Goal: Information Seeking & Learning: Learn about a topic

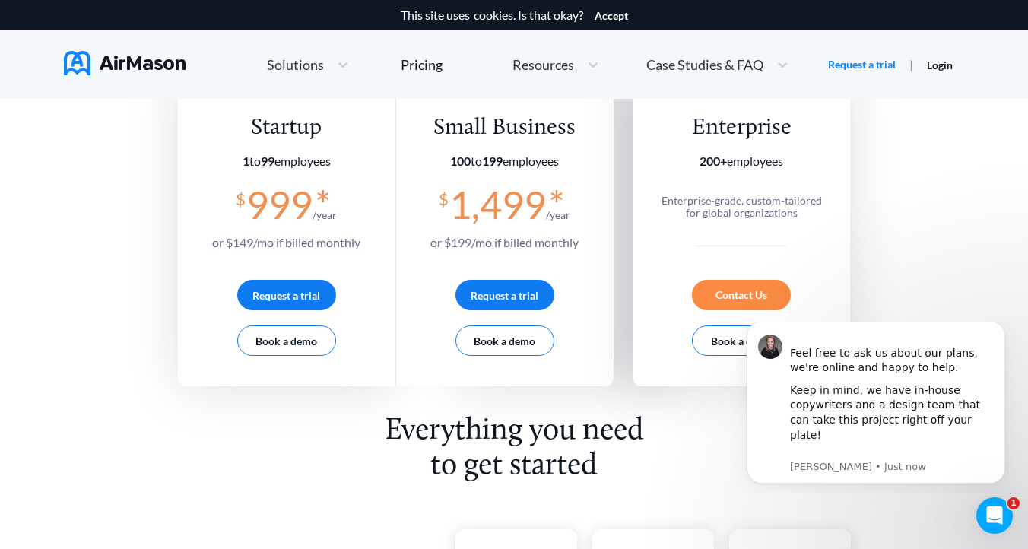
scroll to position [284, 0]
click at [273, 130] on div "Startup" at bounding box center [286, 127] width 148 height 28
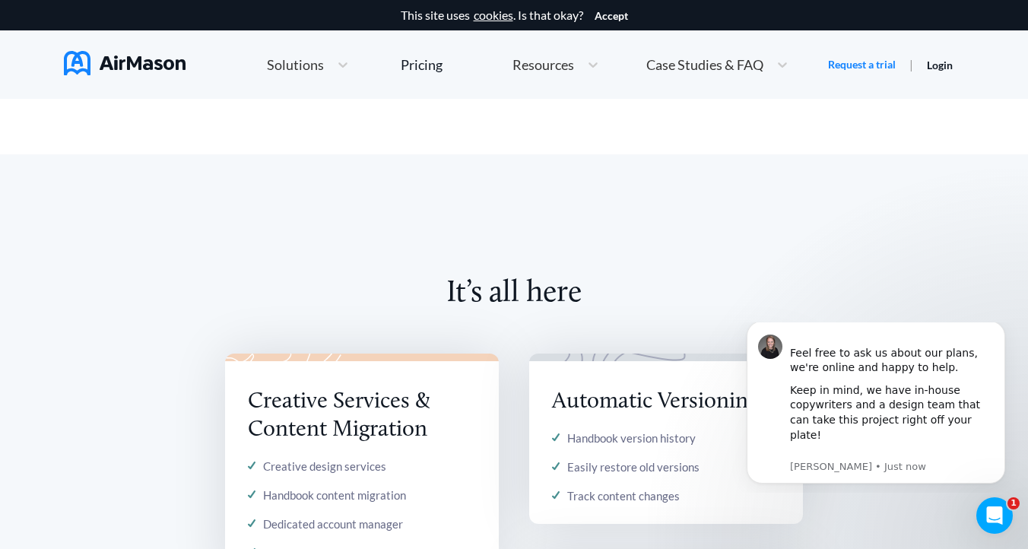
scroll to position [1337, 0]
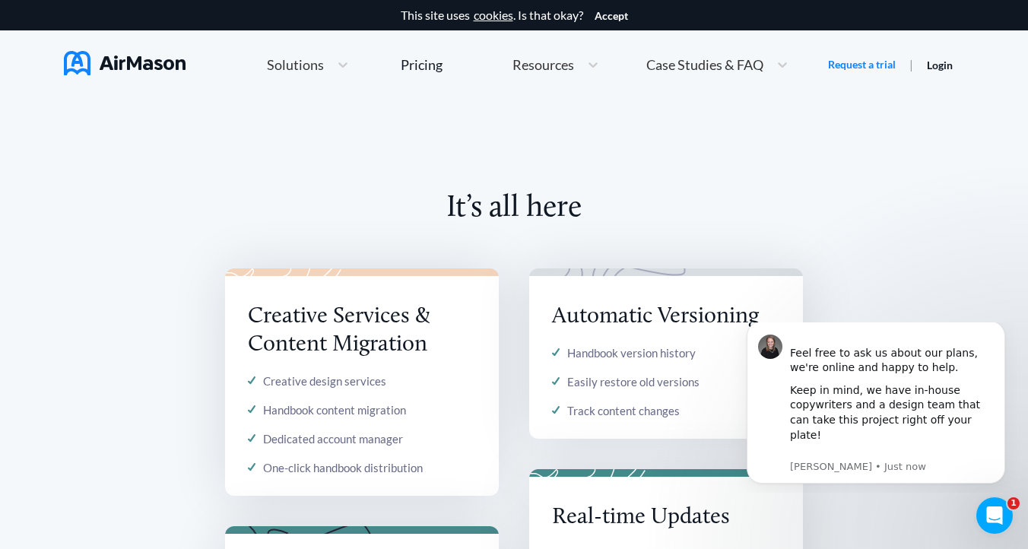
click at [695, 71] on span "Case Studies & FAQ" at bounding box center [704, 65] width 117 height 14
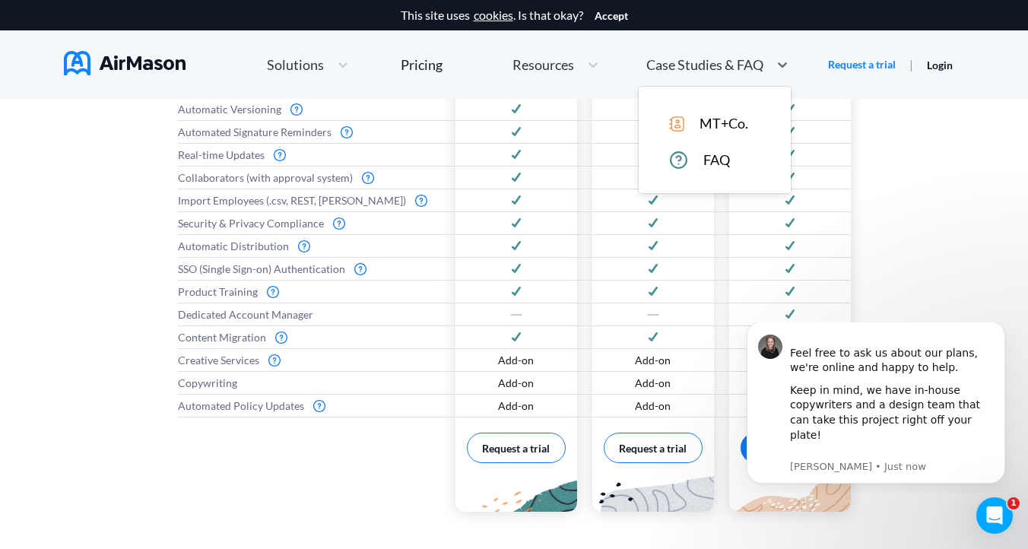
click at [708, 163] on span "FAQ" at bounding box center [716, 160] width 27 height 16
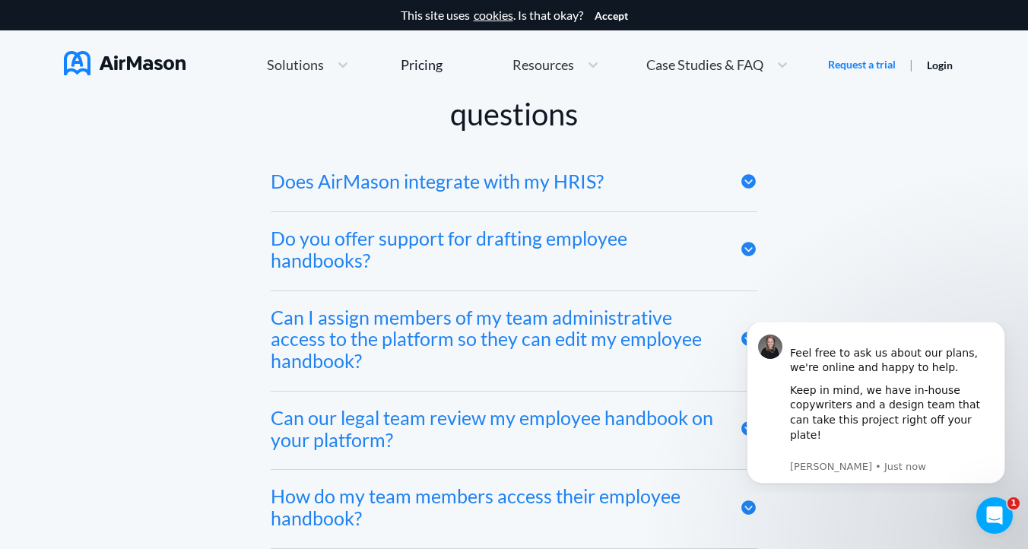
scroll to position [7195, 0]
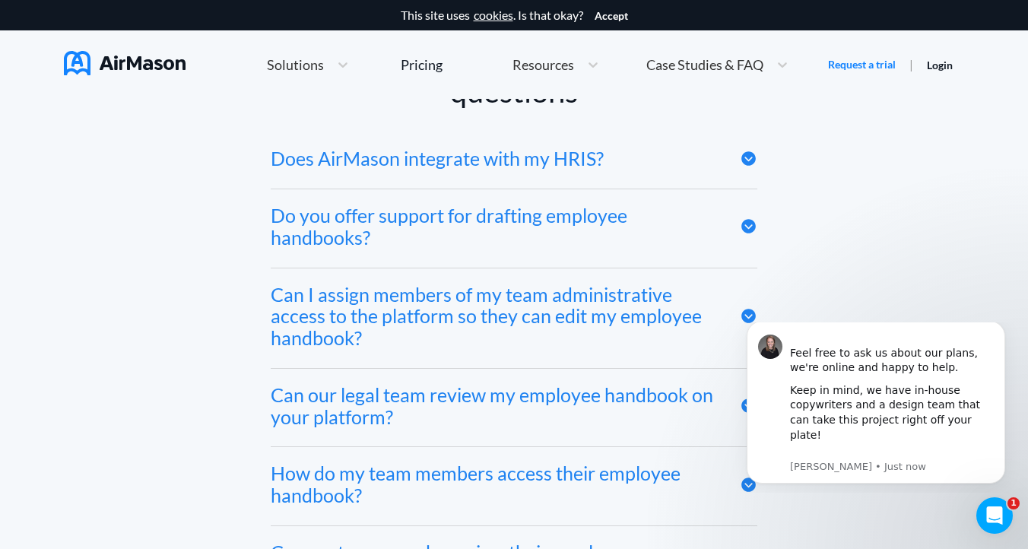
click at [750, 154] on icon at bounding box center [748, 158] width 14 height 14
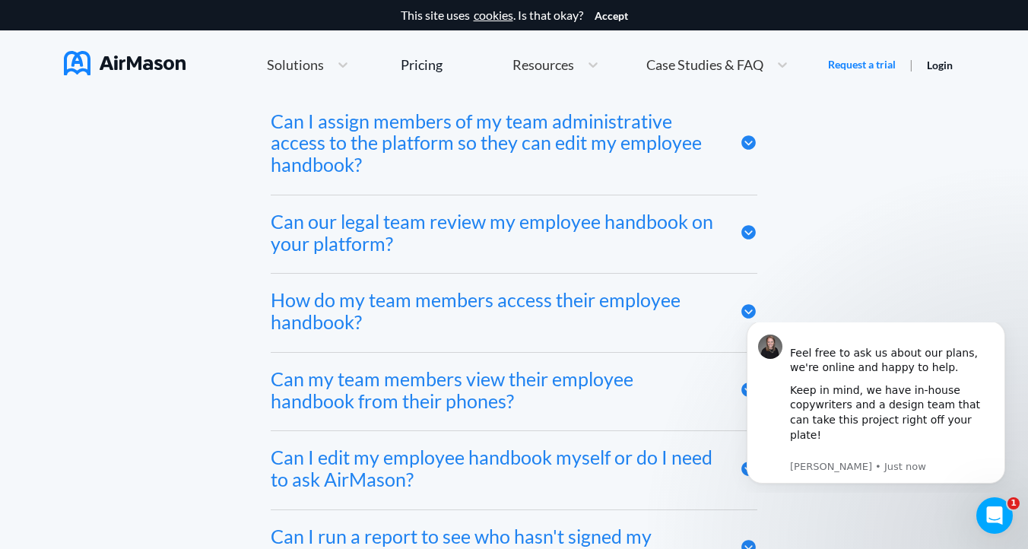
scroll to position [7454, 0]
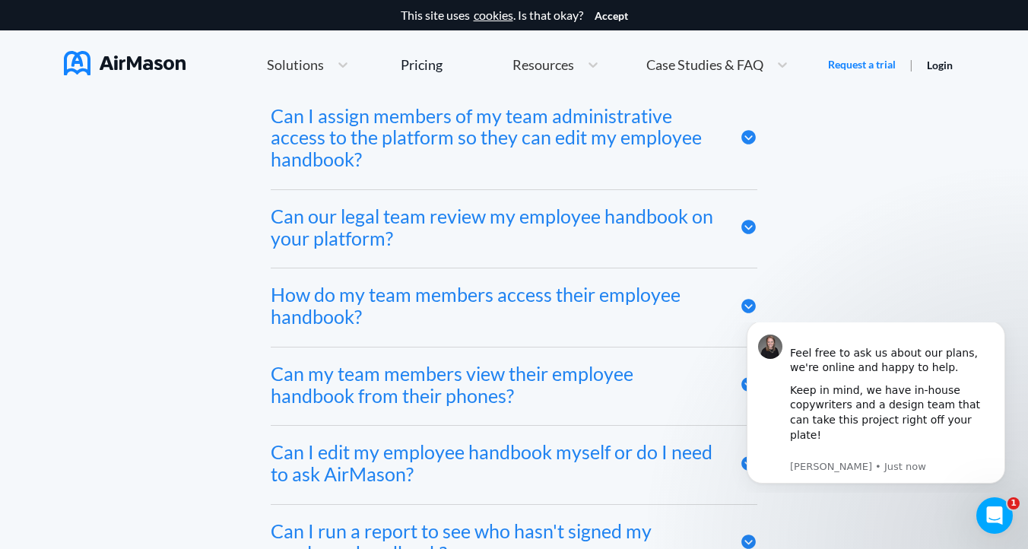
click at [494, 208] on div "Can our legal team review my employee handbook on your platform?" at bounding box center [494, 227] width 446 height 44
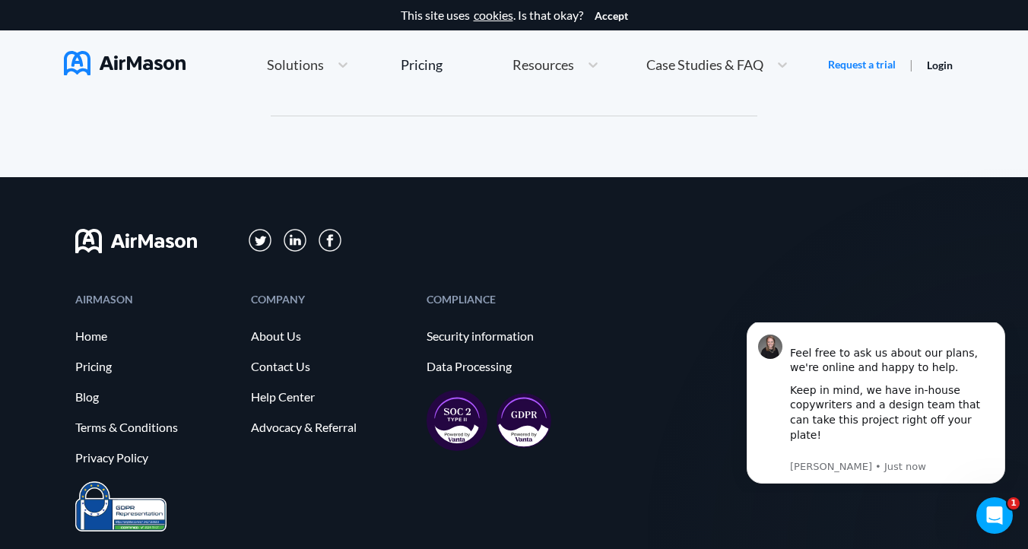
scroll to position [8657, 0]
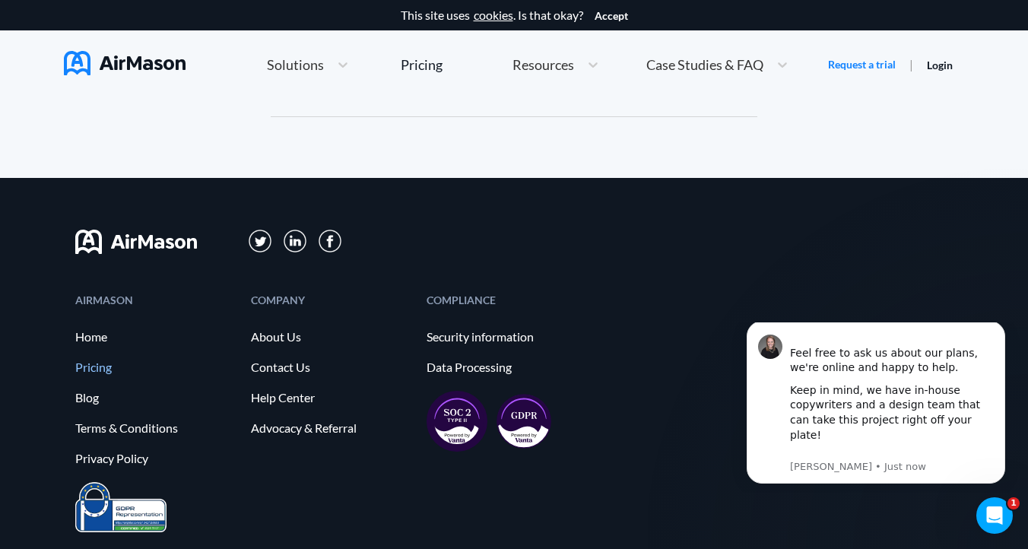
click at [104, 366] on link "Pricing" at bounding box center [155, 367] width 160 height 14
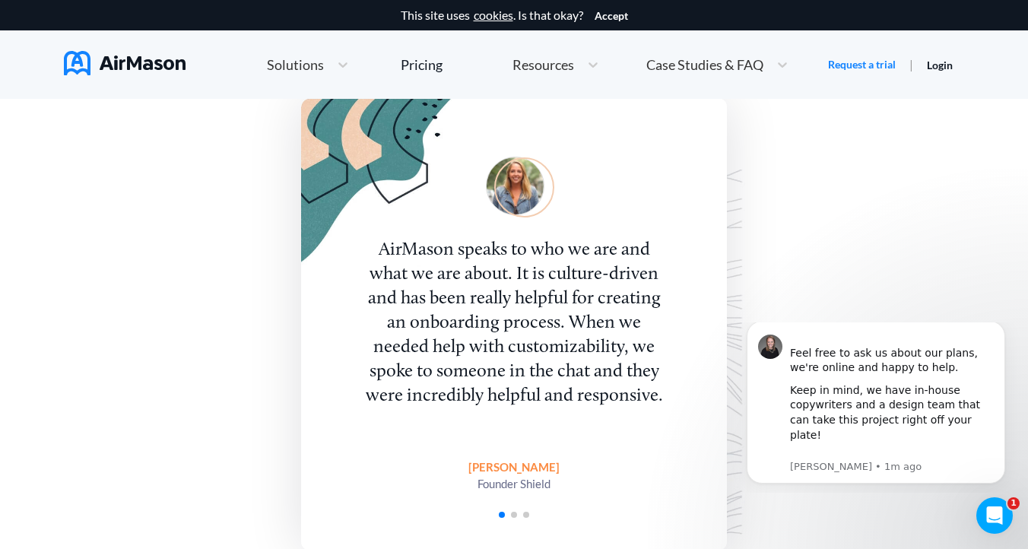
scroll to position [2795, 0]
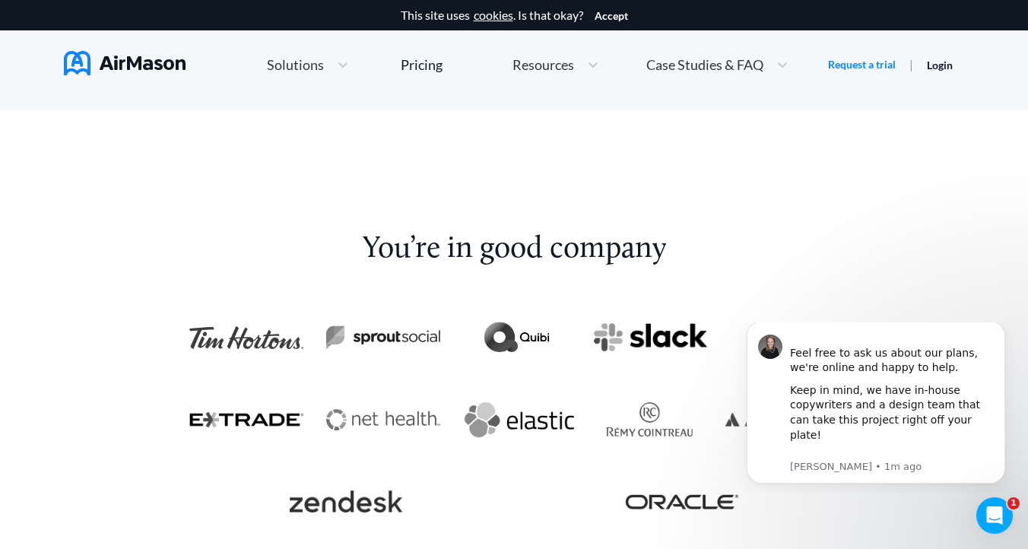
click at [283, 61] on span "Solutions" at bounding box center [295, 65] width 57 height 14
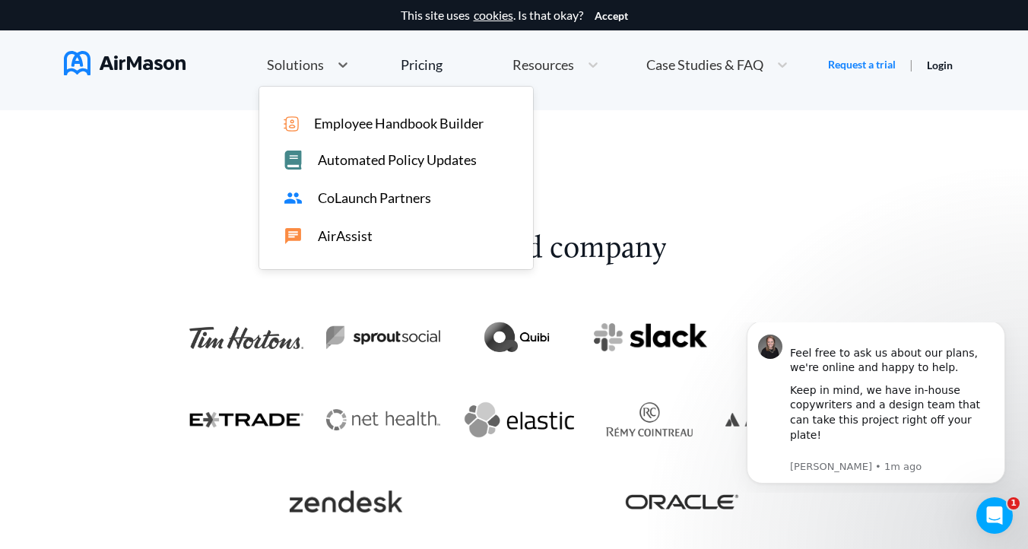
click at [350, 163] on span "Automated Policy Updates" at bounding box center [397, 160] width 159 height 16
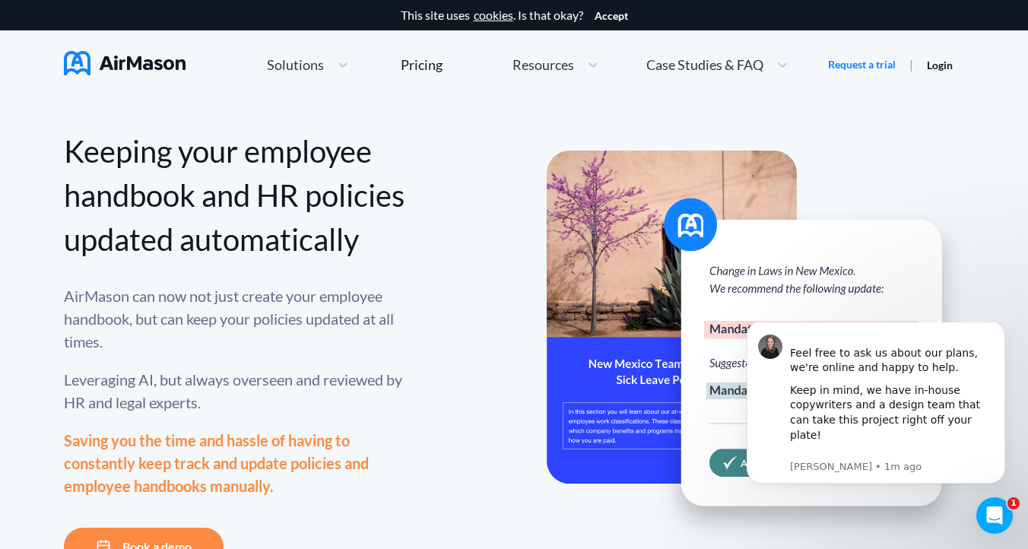
click at [166, 65] on img at bounding box center [125, 63] width 122 height 24
